Goal: Task Accomplishment & Management: Use online tool/utility

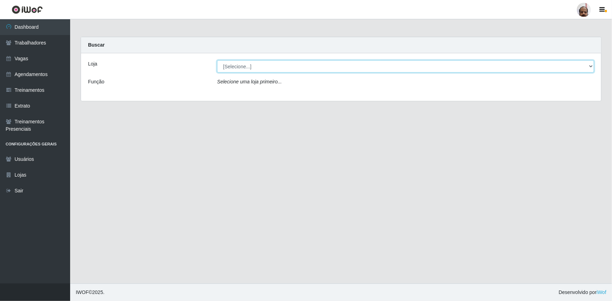
click at [591, 67] on select "[Selecione...] Mar Vermelho - Loja 05" at bounding box center [405, 66] width 377 height 12
select select "252"
click at [217, 60] on select "[Selecione...] Mar Vermelho - Loja 05" at bounding box center [405, 66] width 377 height 12
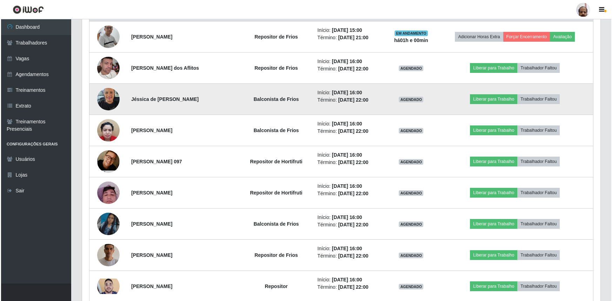
scroll to position [287, 0]
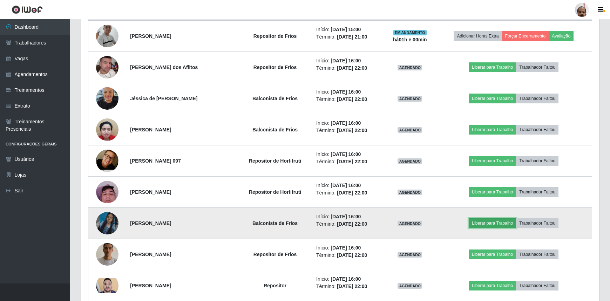
click at [492, 222] on button "Liberar para Trabalho" at bounding box center [492, 224] width 47 height 10
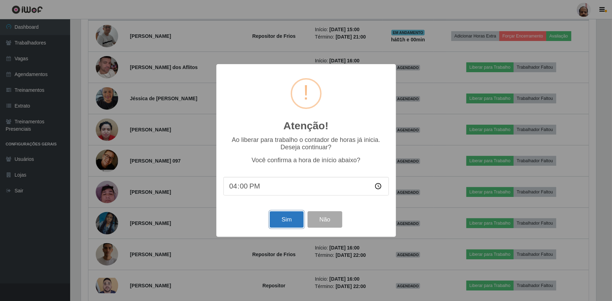
click at [294, 224] on button "Sim" at bounding box center [287, 220] width 34 height 16
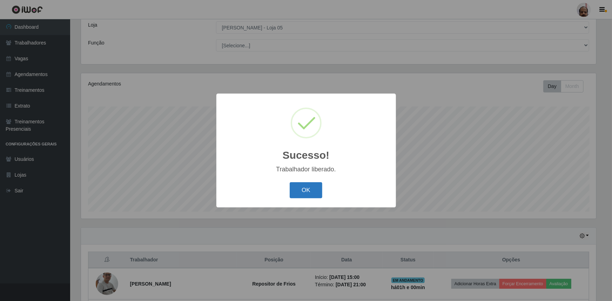
click at [301, 185] on button "OK" at bounding box center [306, 190] width 33 height 16
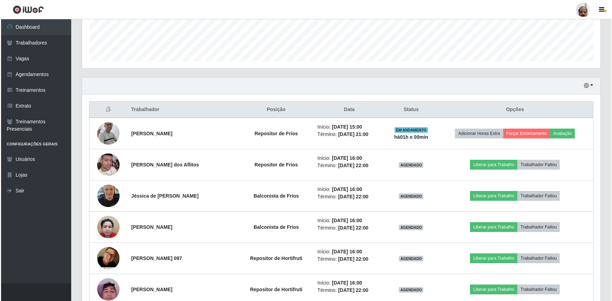
scroll to position [199, 0]
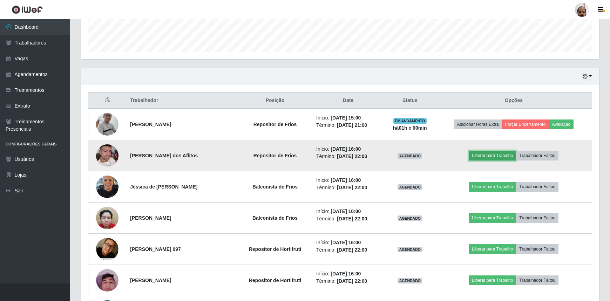
click at [484, 157] on button "Liberar para Trabalho" at bounding box center [492, 156] width 47 height 10
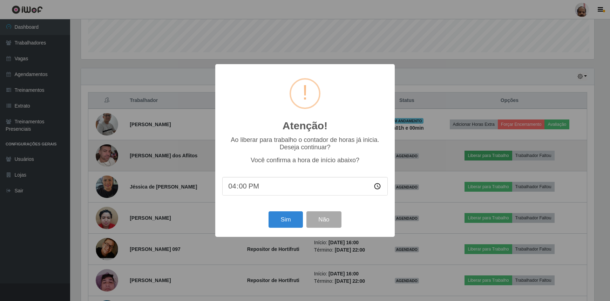
scroll to position [146, 515]
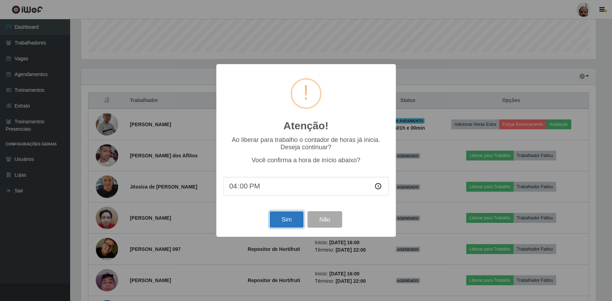
click at [284, 226] on button "Sim" at bounding box center [287, 220] width 34 height 16
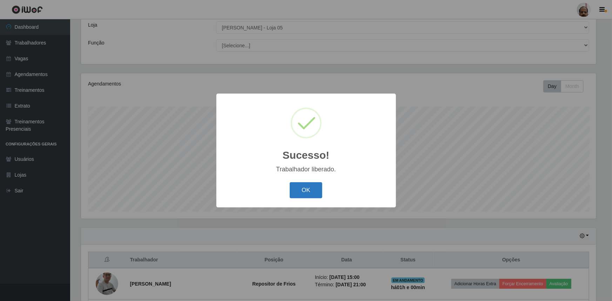
click at [316, 193] on button "OK" at bounding box center [306, 190] width 33 height 16
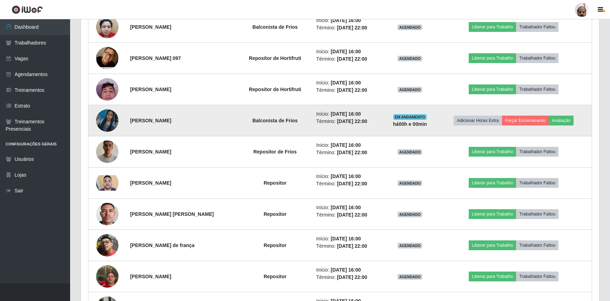
scroll to position [422, 0]
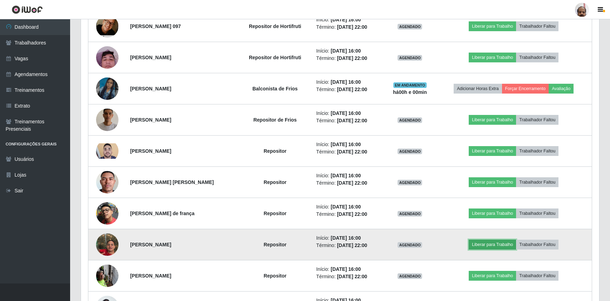
click at [495, 245] on button "Liberar para Trabalho" at bounding box center [492, 245] width 47 height 10
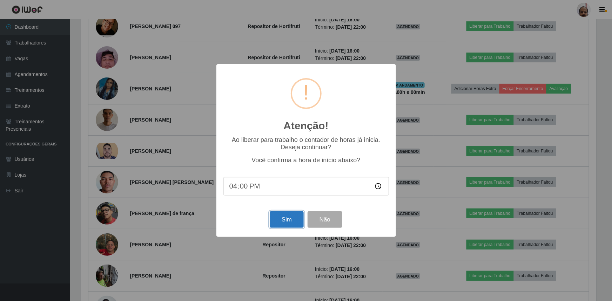
click at [295, 225] on button "Sim" at bounding box center [287, 220] width 34 height 16
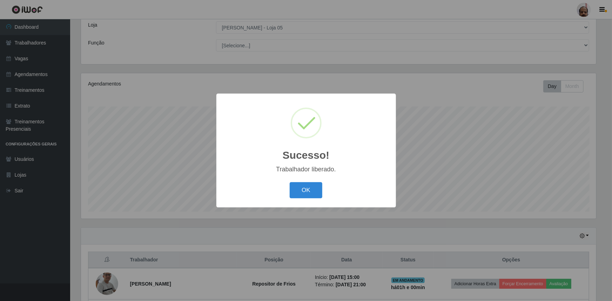
click at [309, 196] on button "OK" at bounding box center [306, 190] width 33 height 16
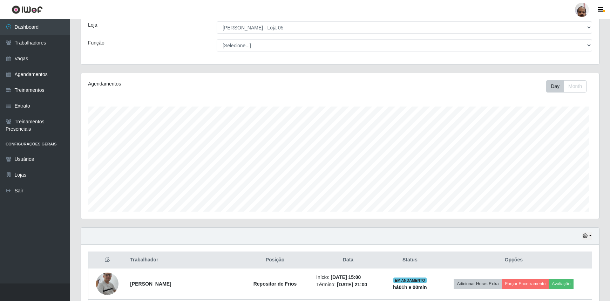
scroll to position [0, 0]
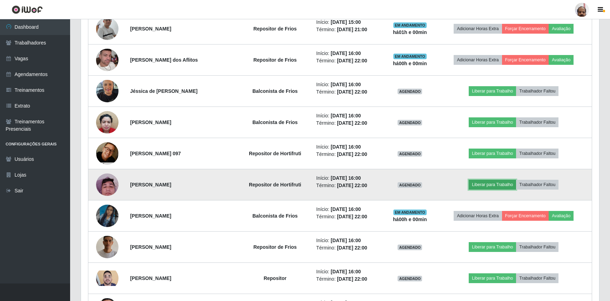
click at [488, 186] on button "Liberar para Trabalho" at bounding box center [492, 185] width 47 height 10
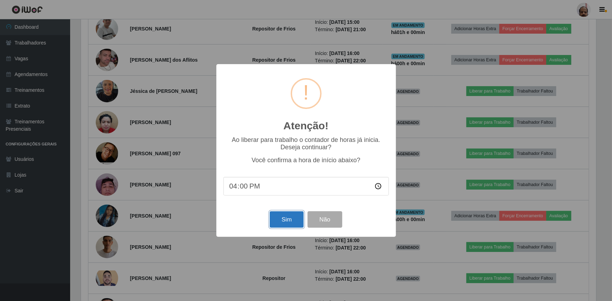
click at [283, 219] on button "Sim" at bounding box center [287, 220] width 34 height 16
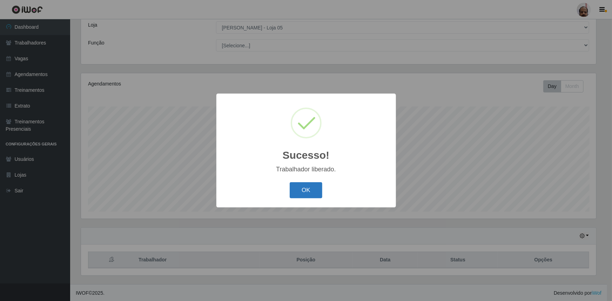
click at [304, 191] on button "OK" at bounding box center [306, 190] width 33 height 16
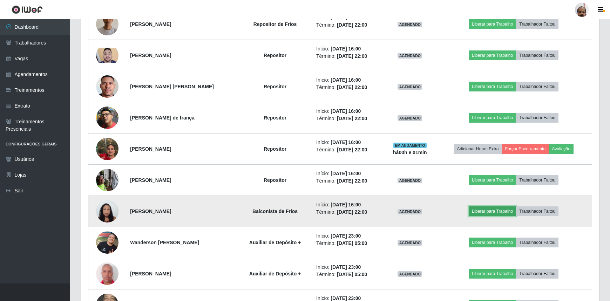
click at [495, 210] on button "Liberar para Trabalho" at bounding box center [492, 212] width 47 height 10
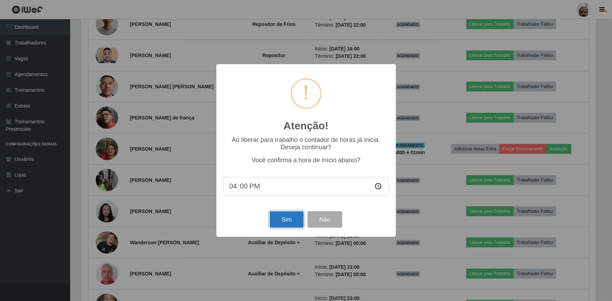
click at [285, 222] on button "Sim" at bounding box center [287, 220] width 34 height 16
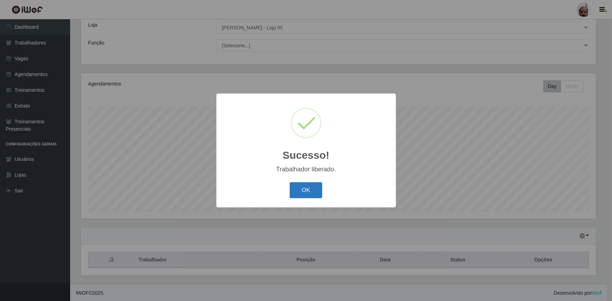
click at [303, 194] on button "OK" at bounding box center [306, 190] width 33 height 16
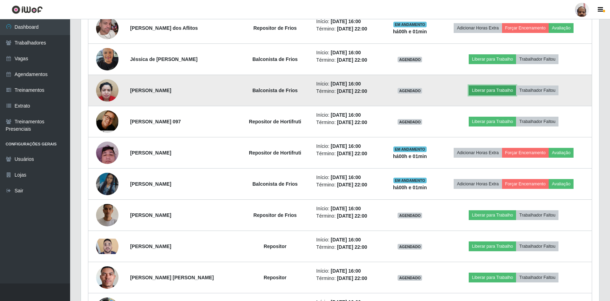
click at [501, 88] on button "Liberar para Trabalho" at bounding box center [492, 91] width 47 height 10
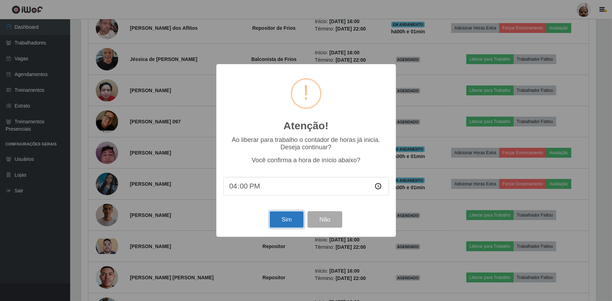
click at [283, 222] on button "Sim" at bounding box center [287, 220] width 34 height 16
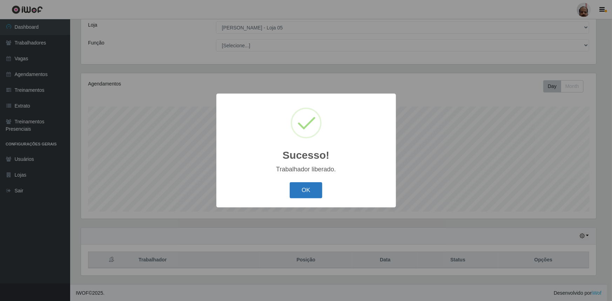
click at [296, 195] on button "OK" at bounding box center [306, 190] width 33 height 16
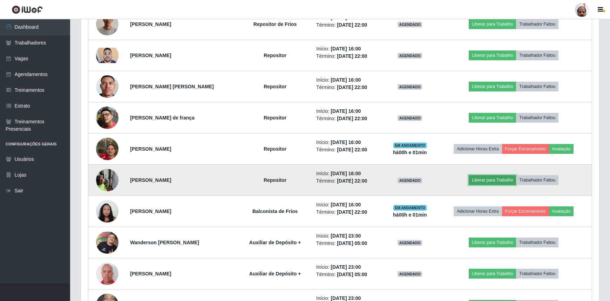
click at [497, 181] on button "Liberar para Trabalho" at bounding box center [492, 180] width 47 height 10
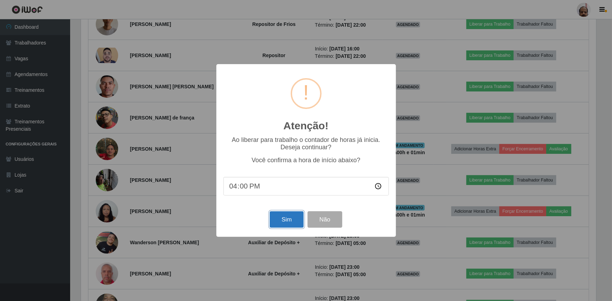
click at [282, 223] on button "Sim" at bounding box center [287, 220] width 34 height 16
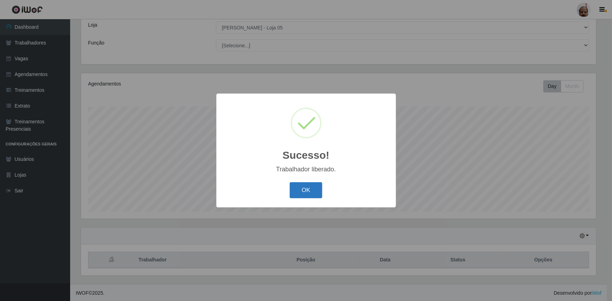
click at [313, 187] on button "OK" at bounding box center [306, 190] width 33 height 16
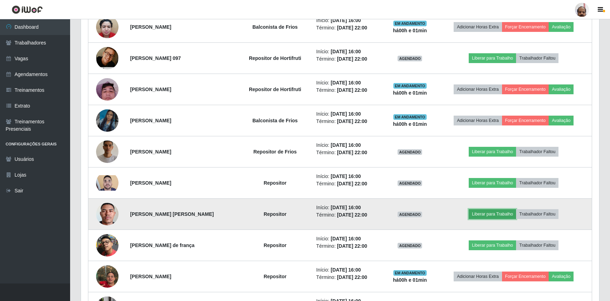
click at [496, 211] on button "Liberar para Trabalho" at bounding box center [492, 214] width 47 height 10
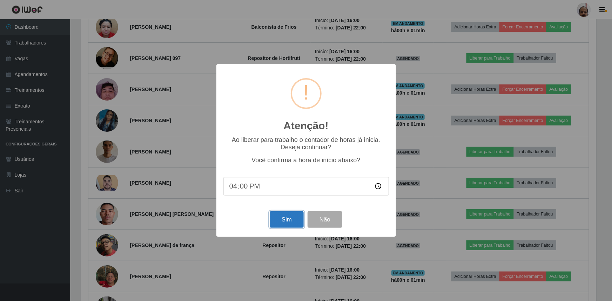
click at [287, 221] on button "Sim" at bounding box center [287, 220] width 34 height 16
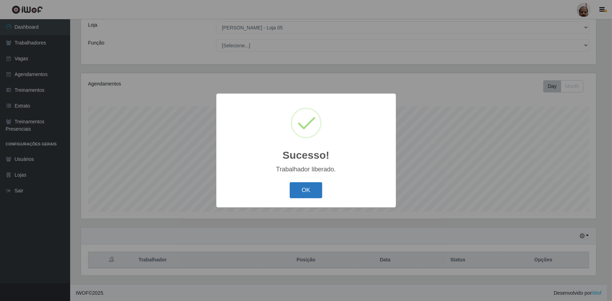
click at [294, 193] on button "OK" at bounding box center [306, 190] width 33 height 16
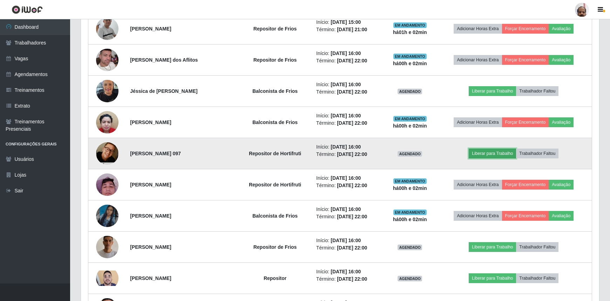
click at [501, 152] on button "Liberar para Trabalho" at bounding box center [492, 154] width 47 height 10
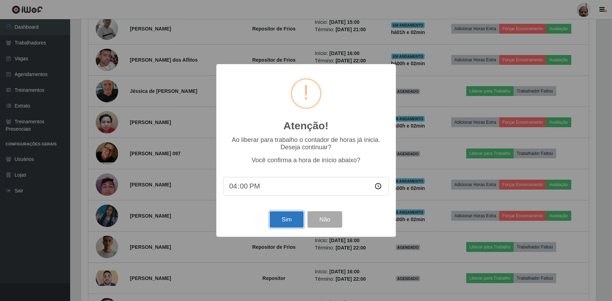
click at [290, 216] on button "Sim" at bounding box center [287, 220] width 34 height 16
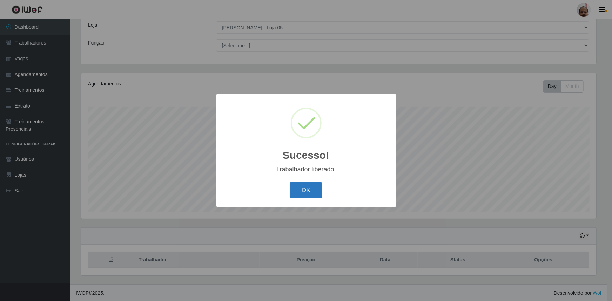
click at [305, 191] on button "OK" at bounding box center [306, 190] width 33 height 16
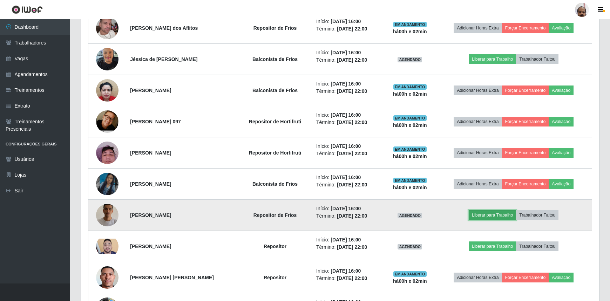
click at [504, 214] on button "Liberar para Trabalho" at bounding box center [492, 215] width 47 height 10
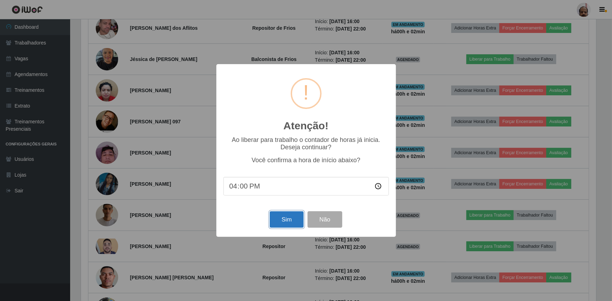
click at [285, 222] on button "Sim" at bounding box center [287, 220] width 34 height 16
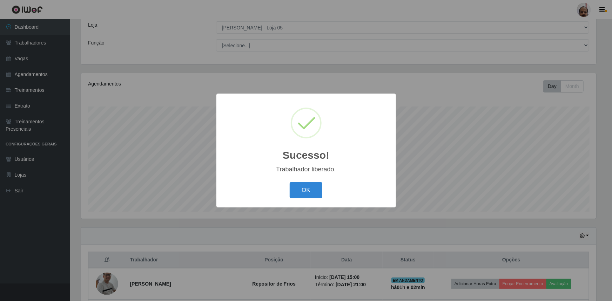
click at [310, 200] on div "OK Cancel" at bounding box center [306, 190] width 166 height 20
click at [310, 194] on button "OK" at bounding box center [306, 190] width 33 height 16
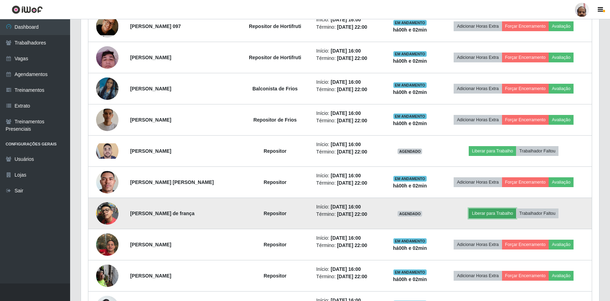
click at [486, 213] on button "Liberar para Trabalho" at bounding box center [492, 214] width 47 height 10
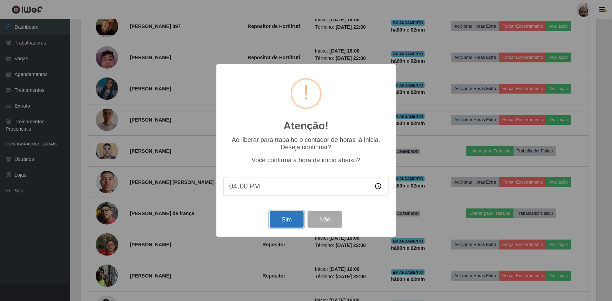
click at [279, 224] on button "Sim" at bounding box center [287, 220] width 34 height 16
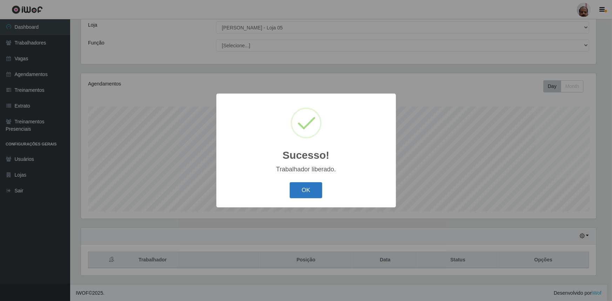
click at [305, 188] on button "OK" at bounding box center [306, 190] width 33 height 16
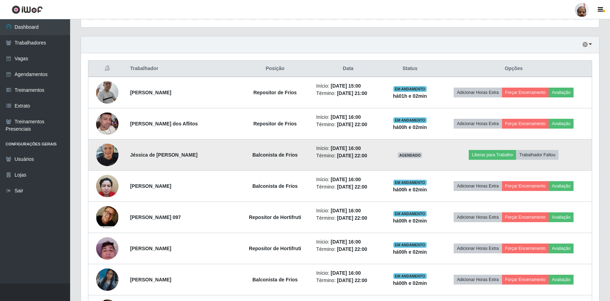
click at [109, 154] on img at bounding box center [107, 155] width 22 height 30
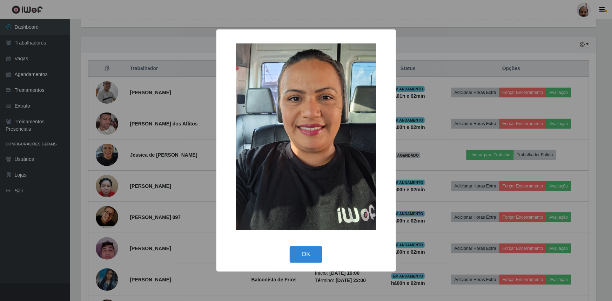
click at [108, 155] on div "× OK Cancel" at bounding box center [306, 150] width 612 height 301
